Goal: Complete application form

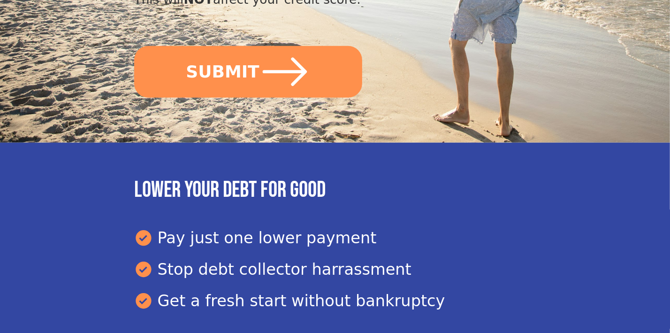
scroll to position [509, 0]
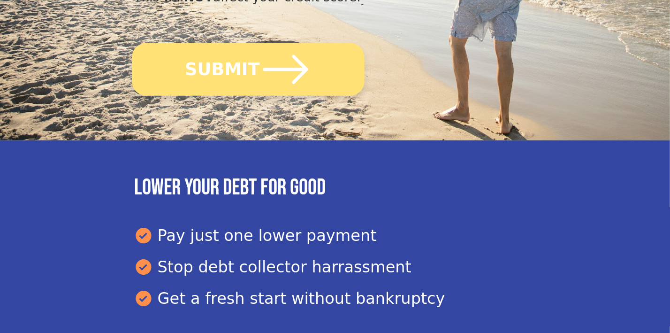
click at [184, 57] on button "SUBMIT" at bounding box center [248, 69] width 233 height 53
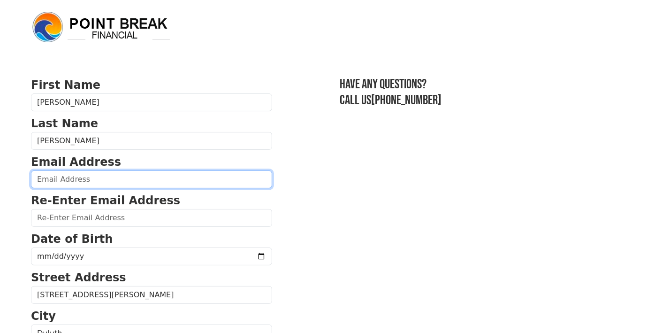
click at [104, 179] on input "email" at bounding box center [151, 179] width 241 height 18
type input "[EMAIL_ADDRESS][DOMAIN_NAME]"
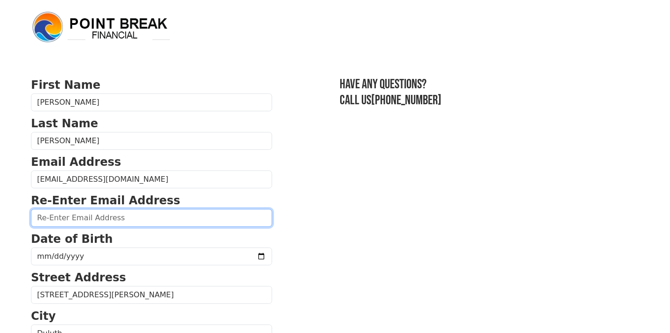
type input "[EMAIL_ADDRESS][DOMAIN_NAME]"
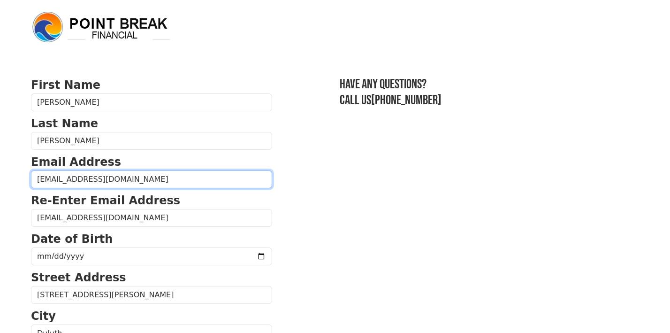
type input "[PHONE_NUMBER]"
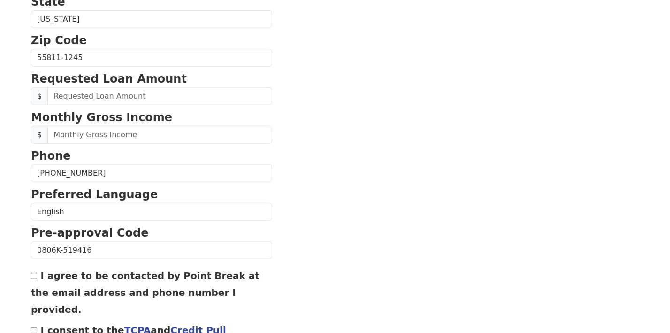
scroll to position [357, 0]
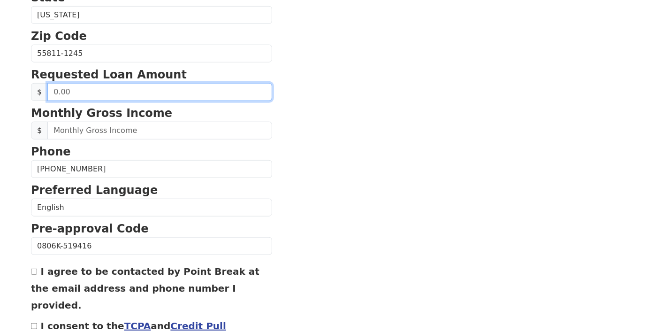
click at [48, 89] on input "text" at bounding box center [159, 92] width 225 height 18
click at [110, 94] on input "text" at bounding box center [159, 92] width 225 height 18
click at [71, 88] on input "0.20" at bounding box center [159, 92] width 225 height 18
type input "20,000.00"
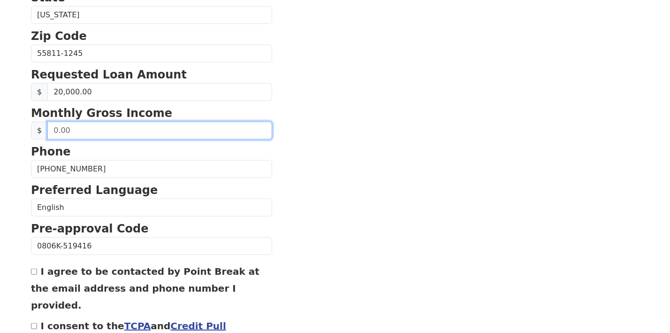
click at [60, 127] on input "text" at bounding box center [159, 131] width 225 height 18
type input "2,600.00"
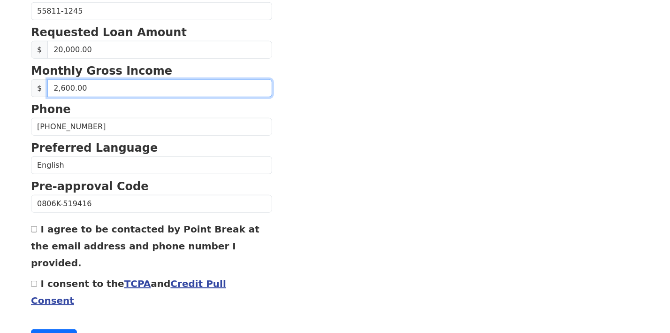
scroll to position [403, 0]
